Goal: Information Seeking & Learning: Understand process/instructions

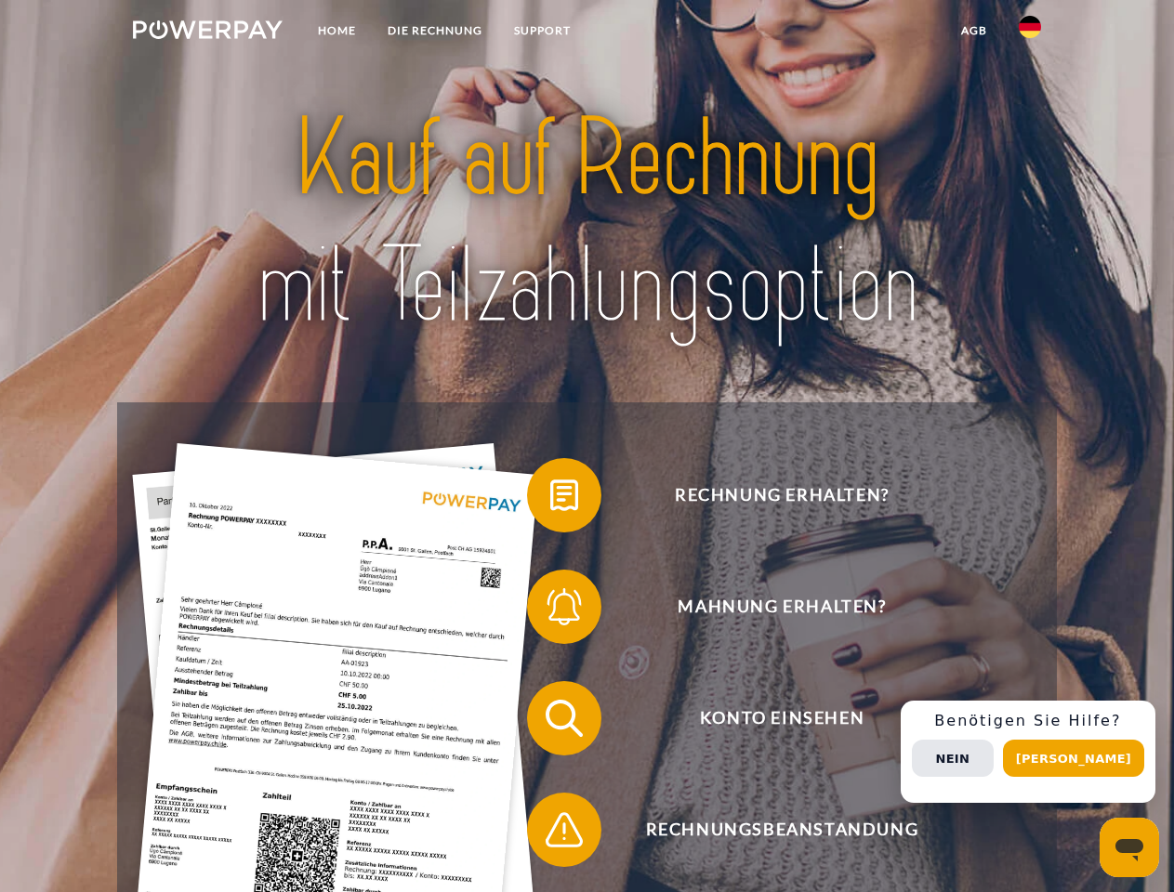
click at [207, 33] on img at bounding box center [208, 29] width 150 height 19
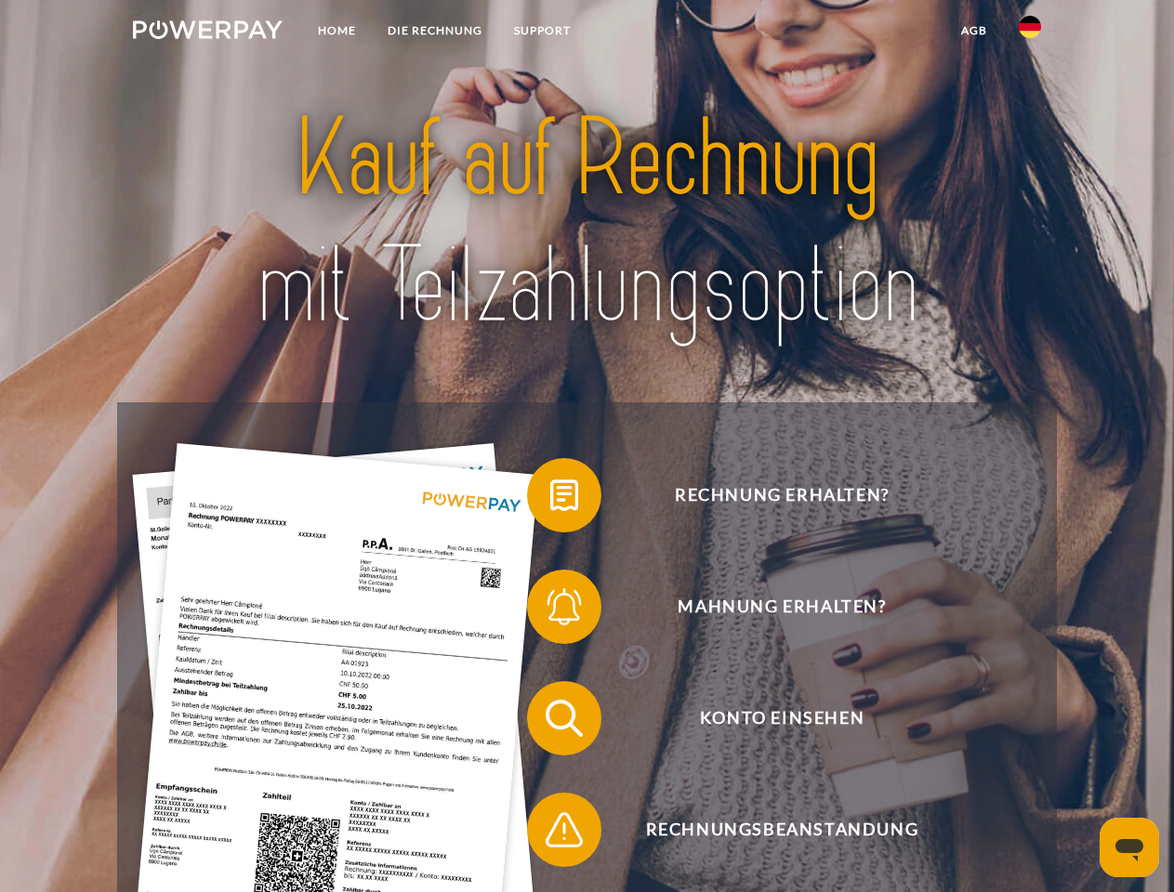
click at [1030, 33] on img at bounding box center [1030, 27] width 22 height 22
click at [973, 31] on link "agb" at bounding box center [974, 30] width 58 height 33
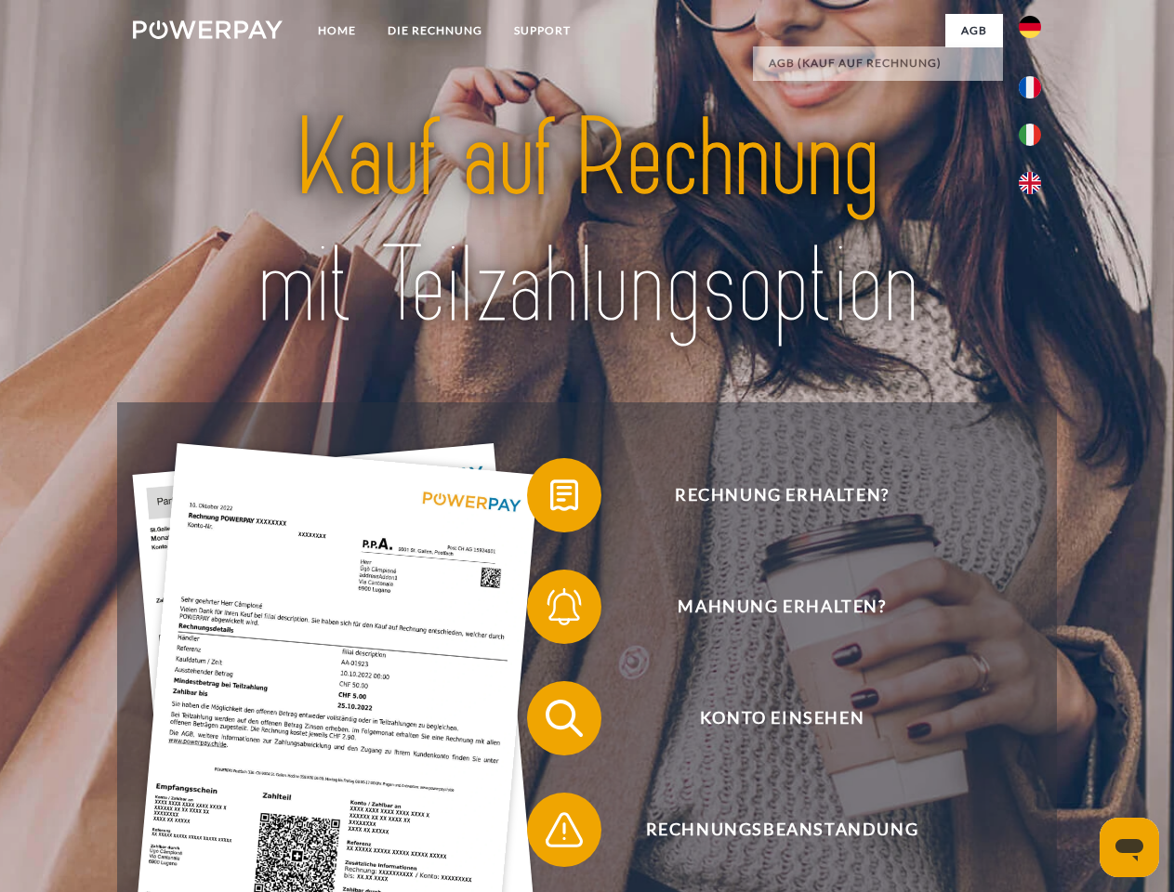
click at [550, 499] on span at bounding box center [536, 495] width 93 height 93
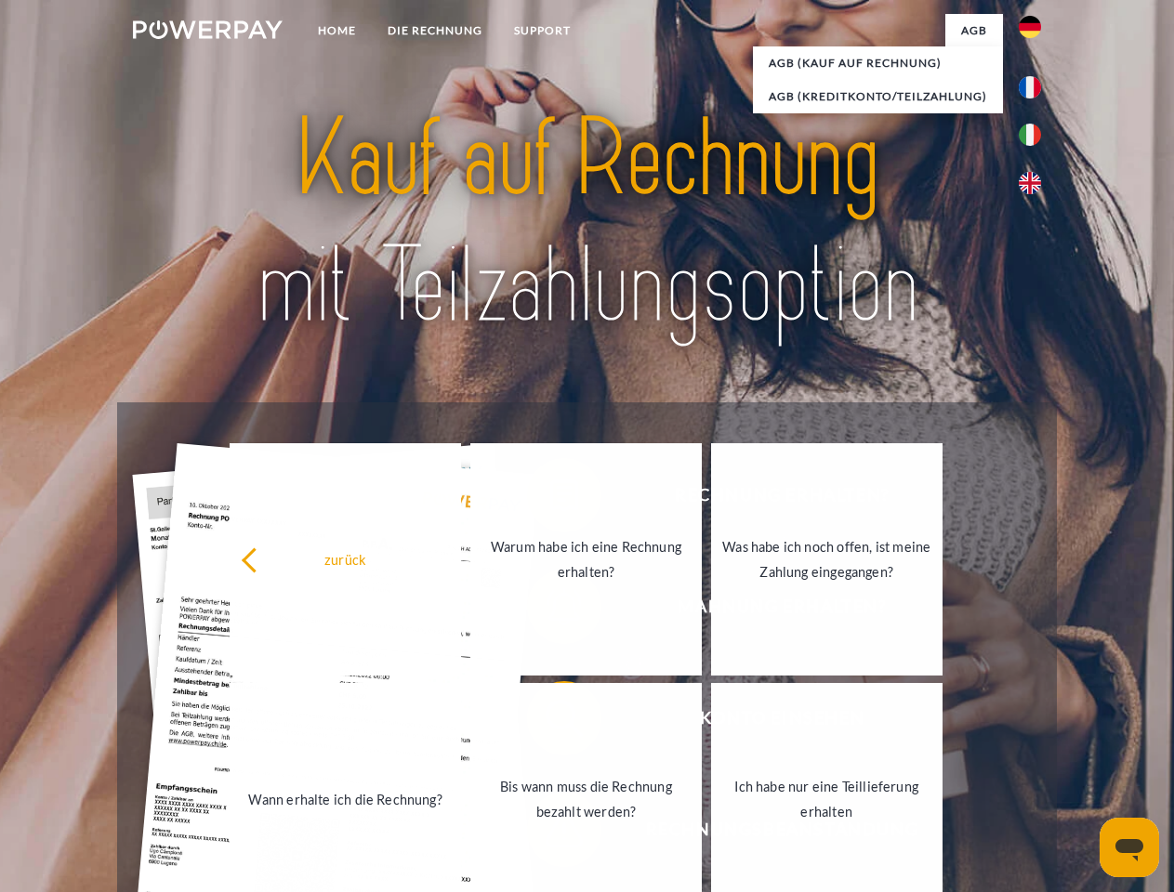
click at [550, 611] on div "Rechnung erhalten? Mahnung erhalten? Konto einsehen" at bounding box center [586, 775] width 939 height 744
click at [550, 722] on link "Bis wann muss die Rechnung bezahlt werden?" at bounding box center [585, 799] width 231 height 232
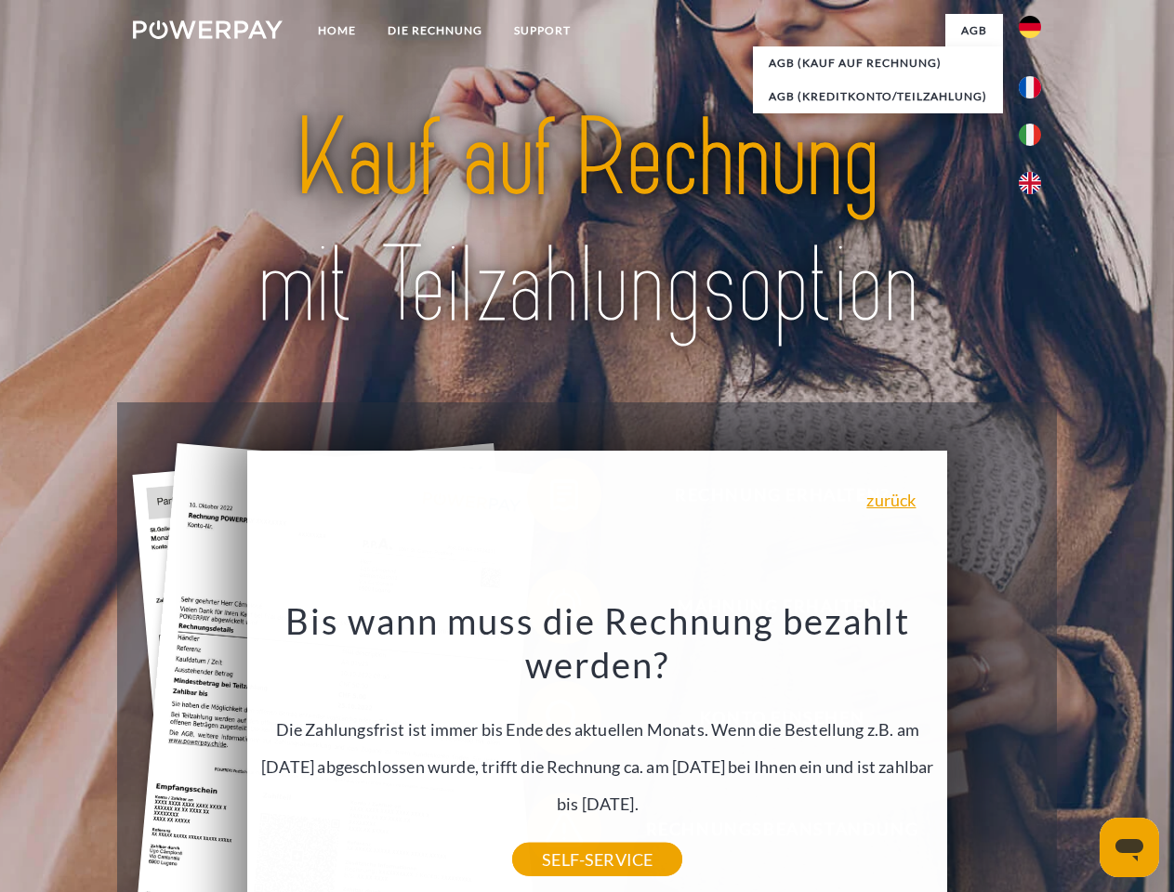
click at [550, 834] on div "Bis wann muss die Rechnung bezahlt werden? Die Zahlungsfrist ist immer bis Ende…" at bounding box center [597, 729] width 679 height 261
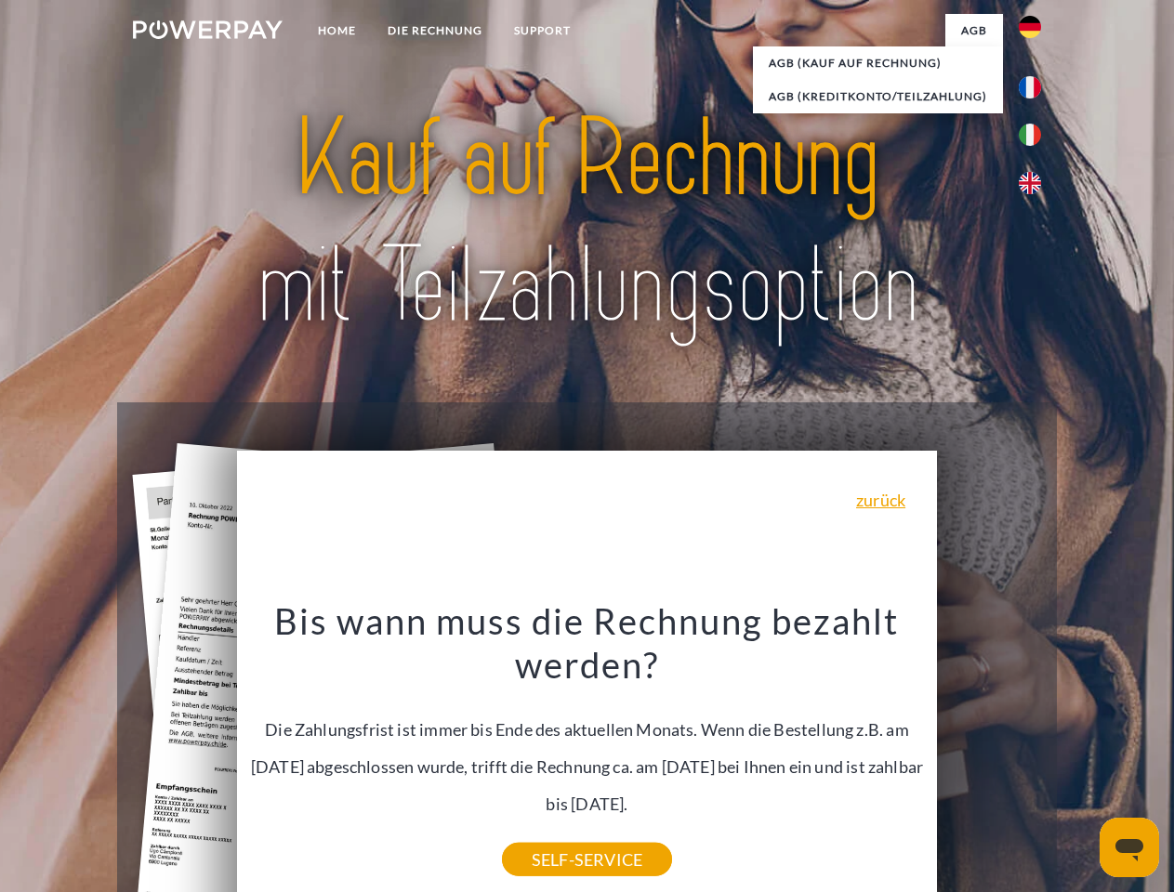
click at [1035, 752] on div "Rechnung erhalten? Mahnung erhalten? Konto einsehen" at bounding box center [586, 775] width 939 height 744
click at [989, 756] on span "Konto einsehen" at bounding box center [782, 718] width 456 height 74
click at [1080, 759] on header "Home DIE RECHNUNG SUPPORT" at bounding box center [587, 642] width 1174 height 1284
